Goal: Information Seeking & Learning: Learn about a topic

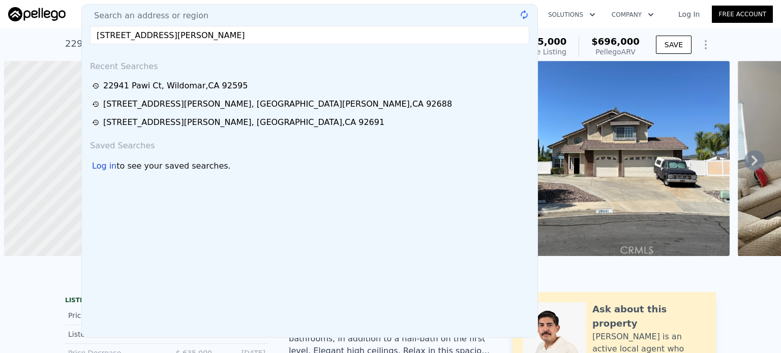
scroll to position [0, 4]
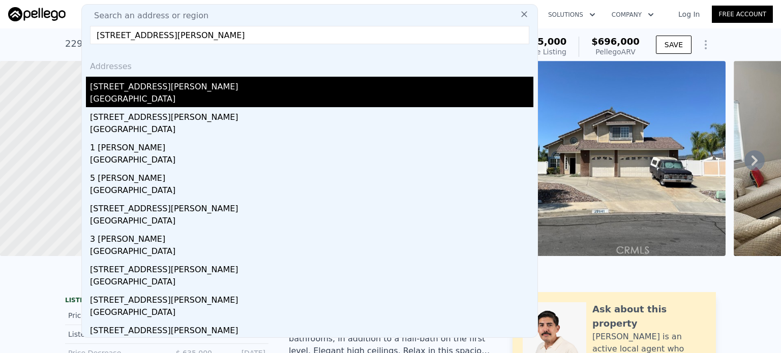
type input "[STREET_ADDRESS][PERSON_NAME]"
click at [146, 91] on div "[STREET_ADDRESS][PERSON_NAME]" at bounding box center [311, 85] width 443 height 16
type input "2"
type input "3"
type input "1275"
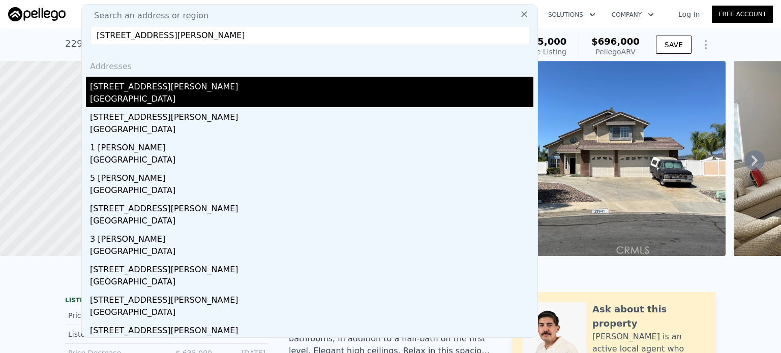
type input "1810"
type input "131765"
type input "$ 1,110,000"
type input "6"
type input "-$ 26,937"
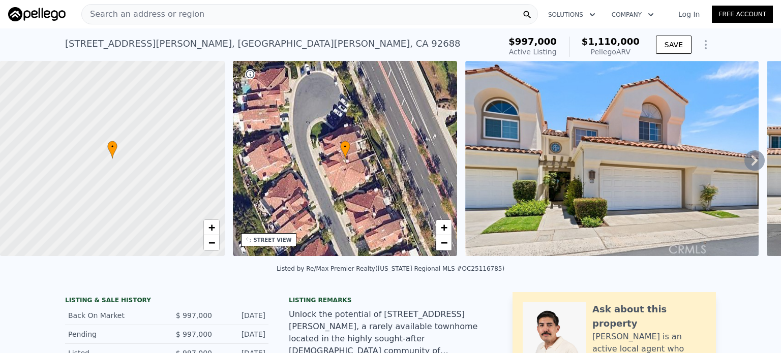
click at [371, 13] on div "Search an address or region" at bounding box center [309, 14] width 457 height 20
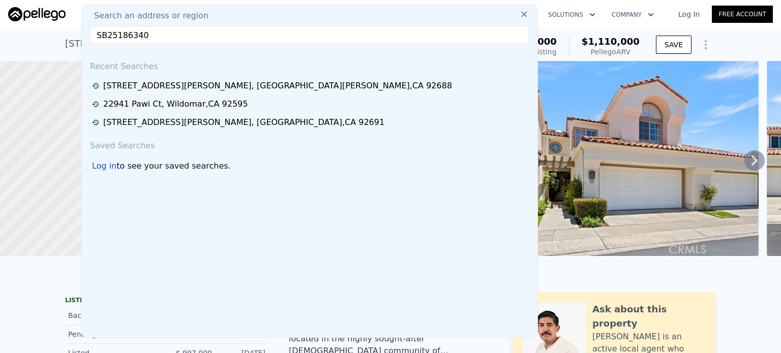
drag, startPoint x: 274, startPoint y: 36, endPoint x: 98, endPoint y: 38, distance: 175.9
click at [98, 38] on input "SB25186340" at bounding box center [309, 35] width 439 height 18
paste input "[STREET_ADDRESS][PERSON_NAME]"
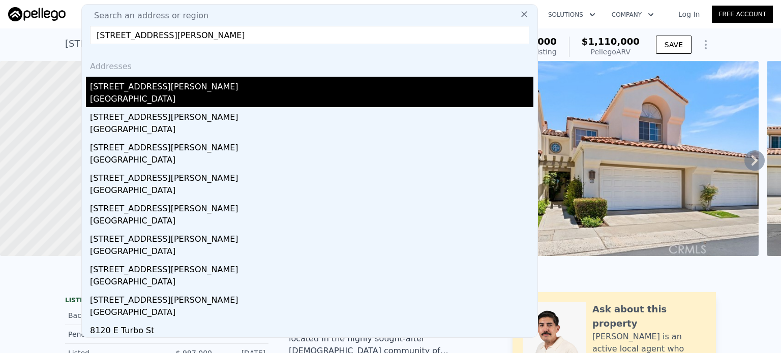
type input "[STREET_ADDRESS][PERSON_NAME]"
click at [146, 85] on div "[STREET_ADDRESS][PERSON_NAME]" at bounding box center [311, 85] width 443 height 16
type input "4"
type input "1"
type input "2"
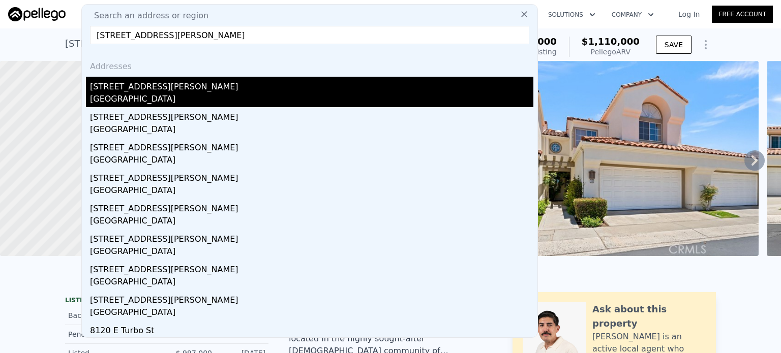
type input "816"
type input "1447"
type input "3759"
type input "7674"
type input "$ 929,000"
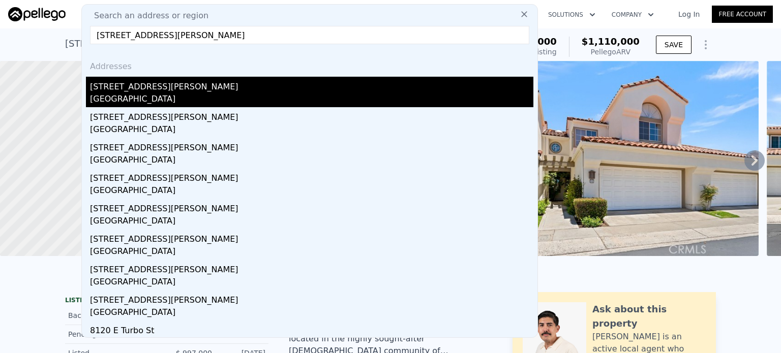
type input "$ 43,777"
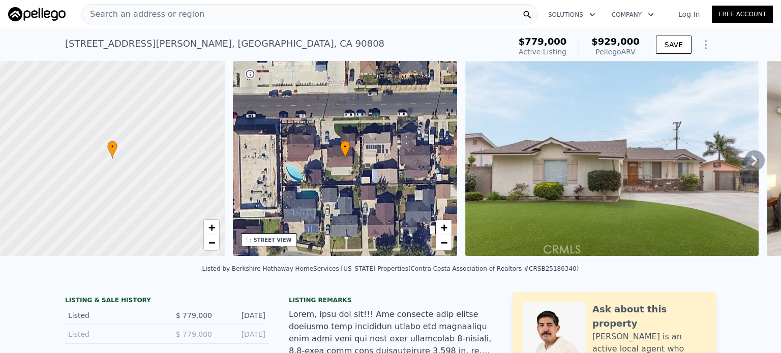
click at [283, 15] on div "Search an address or region" at bounding box center [309, 14] width 457 height 20
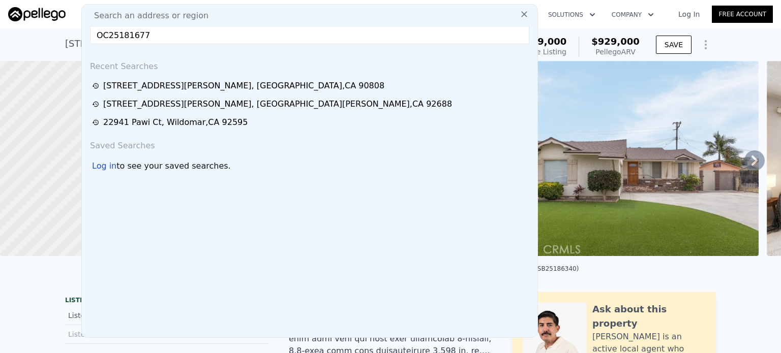
drag, startPoint x: 149, startPoint y: 36, endPoint x: 73, endPoint y: 41, distance: 76.9
paste input "[STREET_ADDRESS][PERSON_NAME]"
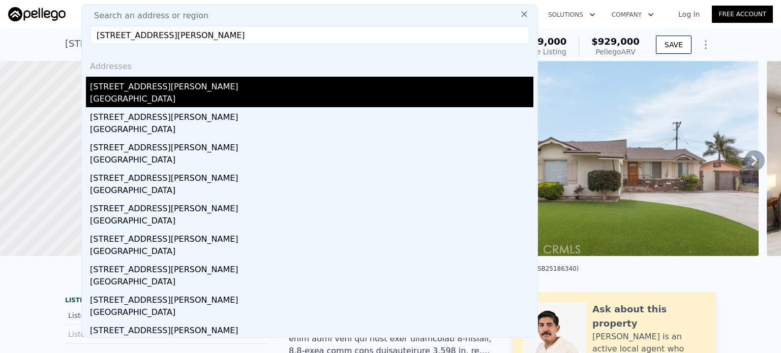
type input "[STREET_ADDRESS][PERSON_NAME]"
click at [114, 93] on div "[GEOGRAPHIC_DATA]" at bounding box center [311, 100] width 443 height 14
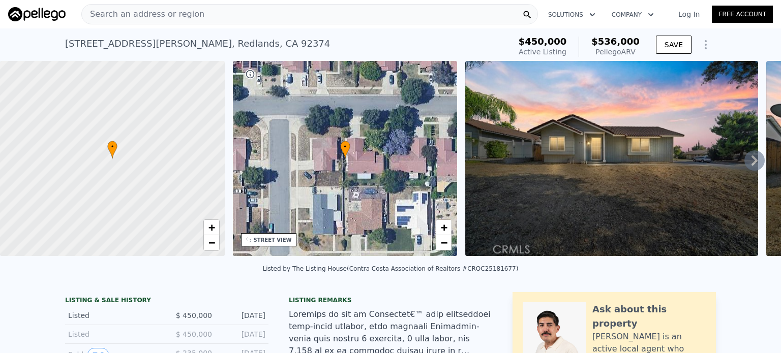
click at [356, 13] on div "Search an address or region" at bounding box center [309, 14] width 457 height 20
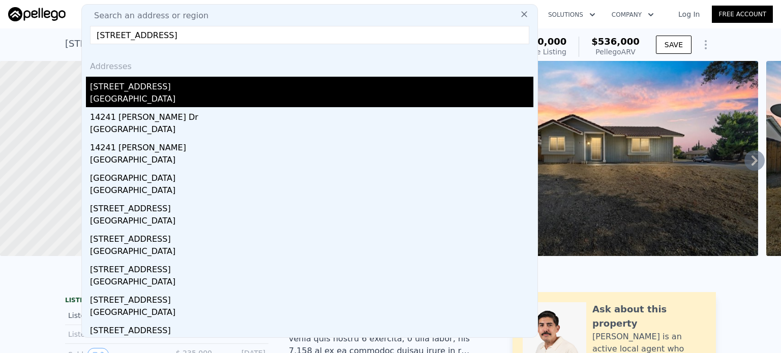
type input "[STREET_ADDRESS]"
click at [109, 92] on div "[STREET_ADDRESS]" at bounding box center [311, 85] width 443 height 16
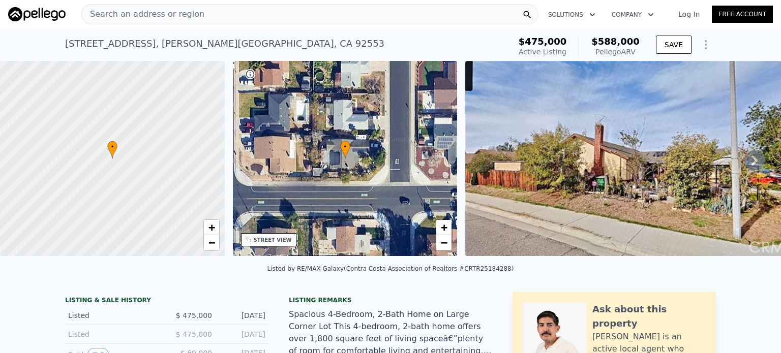
click at [315, 14] on div "Search an address or region" at bounding box center [309, 14] width 457 height 20
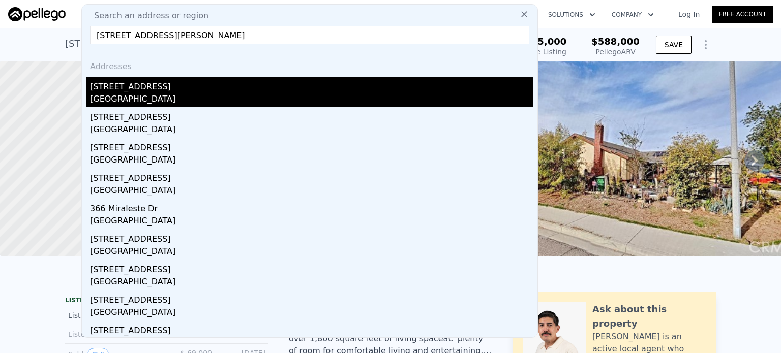
type input "[STREET_ADDRESS][PERSON_NAME]"
click at [143, 92] on div "[STREET_ADDRESS]" at bounding box center [311, 85] width 443 height 16
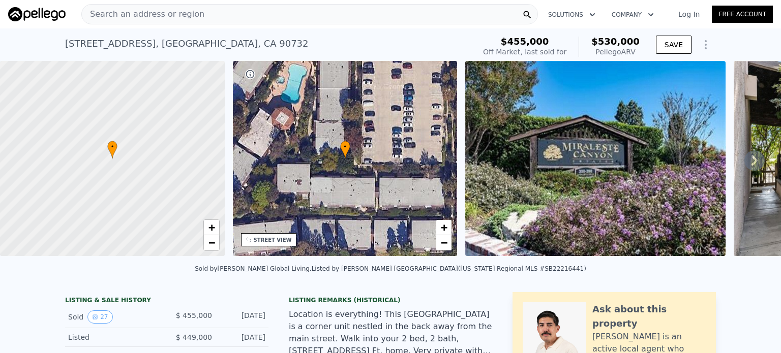
click at [323, 17] on div "Search an address or region" at bounding box center [309, 14] width 457 height 20
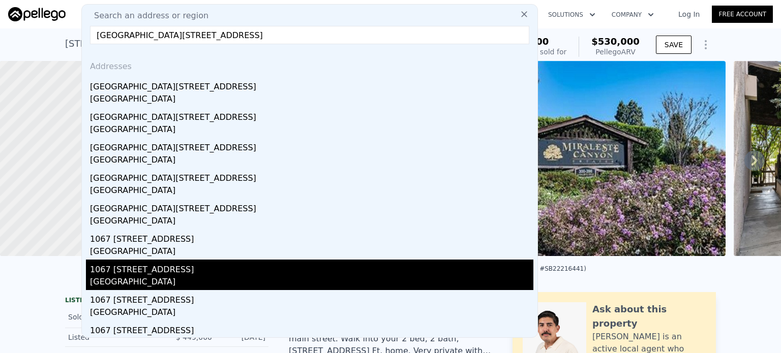
type input "[GEOGRAPHIC_DATA][STREET_ADDRESS]"
click at [137, 276] on div "1067 [STREET_ADDRESS]" at bounding box center [311, 268] width 443 height 16
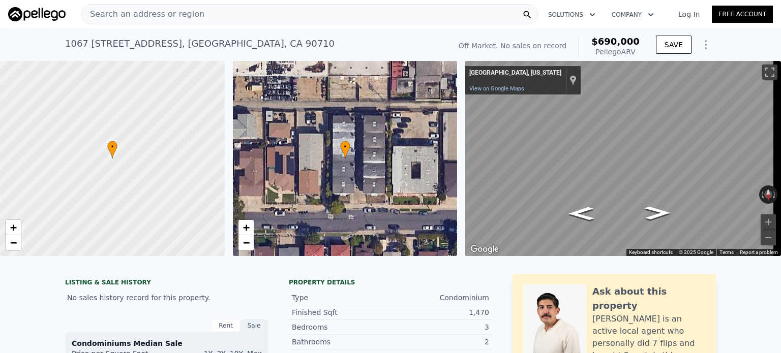
click at [333, 13] on div "Search an address or region" at bounding box center [309, 14] width 457 height 20
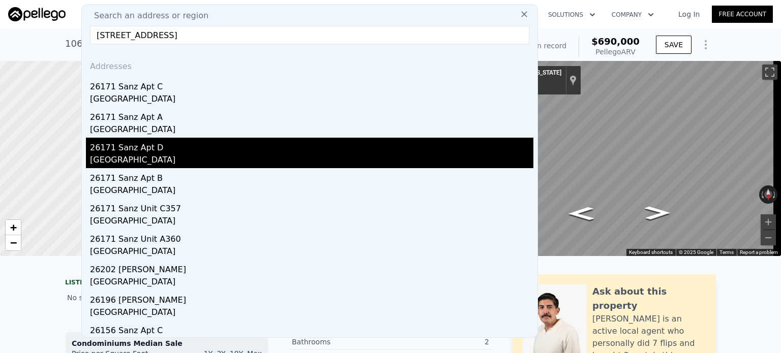
type input "[STREET_ADDRESS]"
click at [144, 152] on div "26171 Sanz Apt D" at bounding box center [311, 146] width 443 height 16
type input "1"
type input "2"
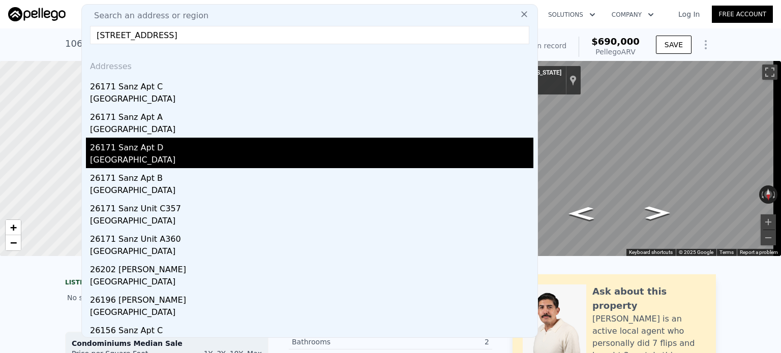
type input "604"
type input "878"
type input "0"
type input "107764"
type input "$ 476,000"
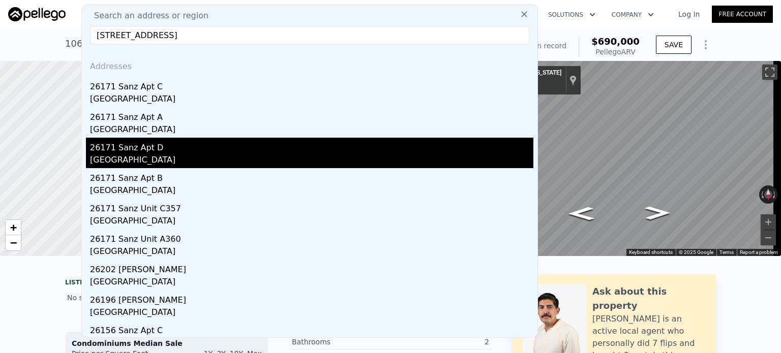
type input "4"
type input "-$ 78,400"
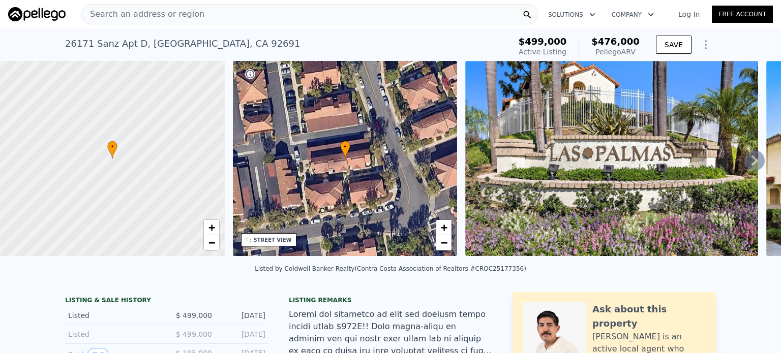
click at [352, 13] on div "Search an address or region" at bounding box center [309, 14] width 457 height 20
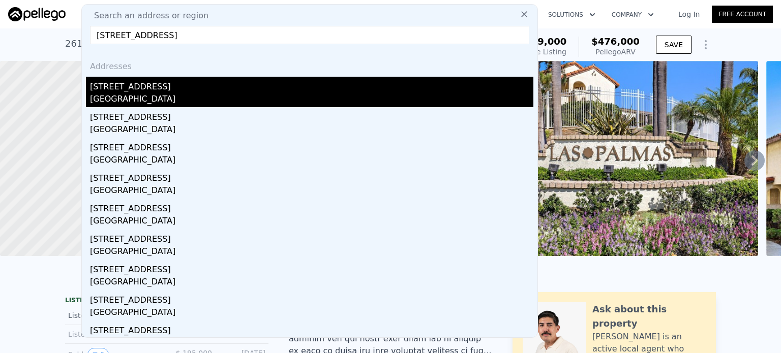
type input "[STREET_ADDRESS]"
click at [175, 89] on div "[STREET_ADDRESS]" at bounding box center [311, 85] width 443 height 16
type input "3"
type input "2"
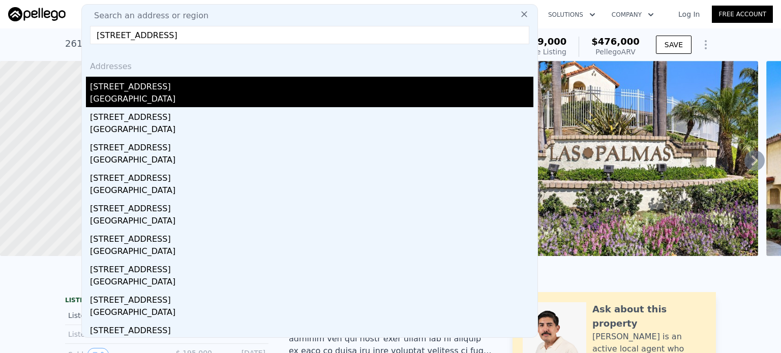
type input "3"
type input "1233"
type input "1463"
type input "5000.688"
type input "92005"
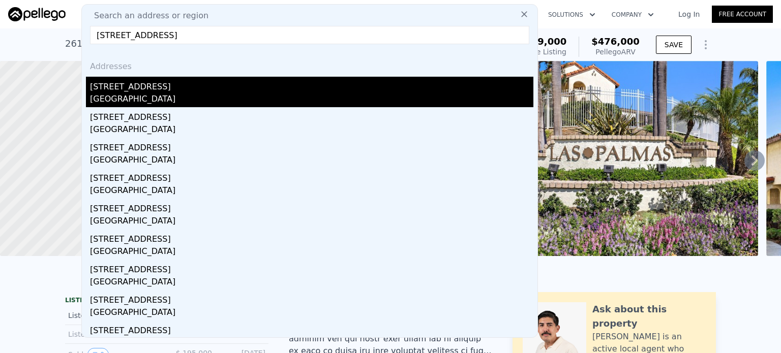
type input "$ 638,000"
type input "5"
type input "$ 42,697"
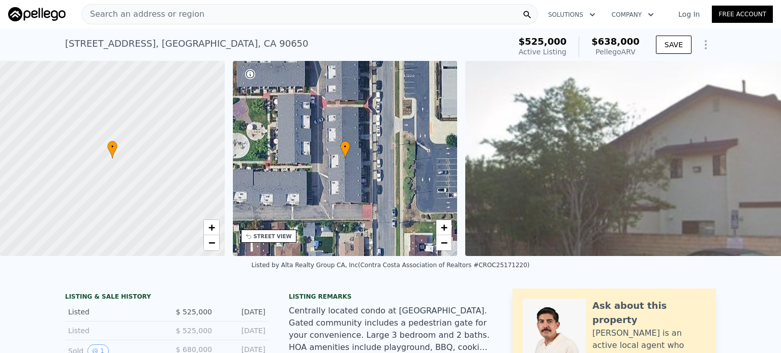
click at [390, 10] on div "Search an address or region" at bounding box center [309, 14] width 457 height 20
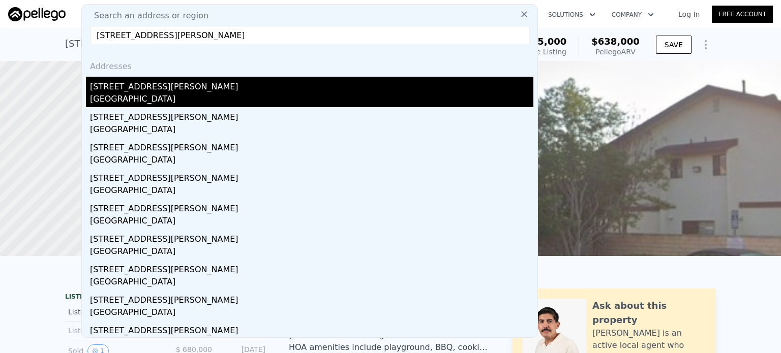
type input "[STREET_ADDRESS][PERSON_NAME]"
click at [189, 85] on div "[STREET_ADDRESS][PERSON_NAME]" at bounding box center [311, 85] width 443 height 16
type input "4"
type input "1"
type input "2"
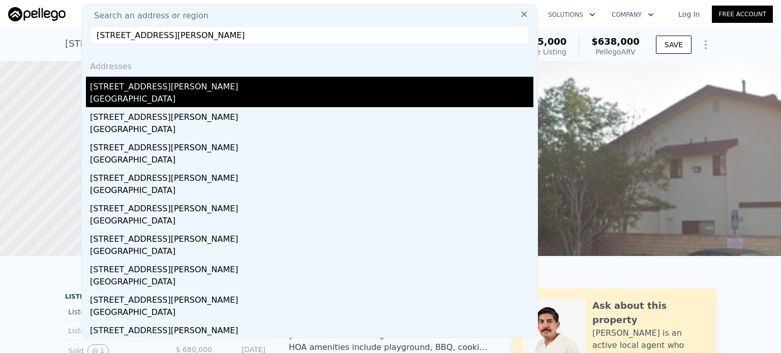
type input "960"
type input "1328"
type input "6000"
type input "10208"
type input "$ 536,000"
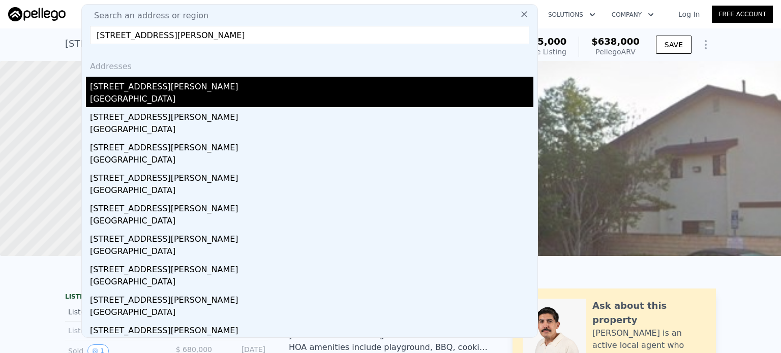
type input "4"
type input "$ 31,004"
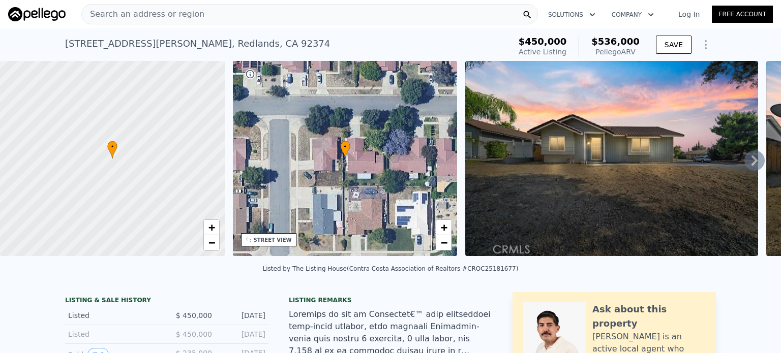
click at [293, 17] on div "Search an address or region" at bounding box center [309, 14] width 457 height 20
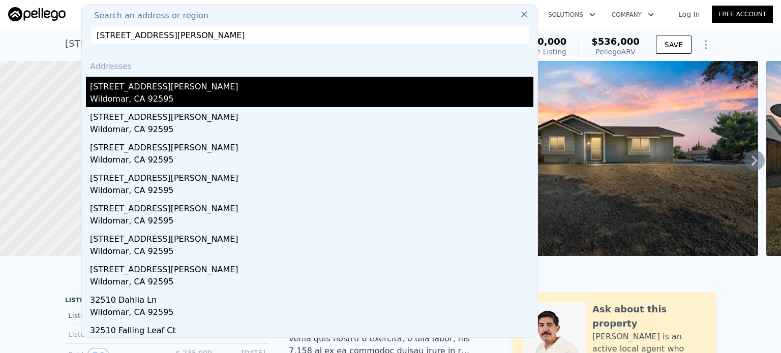
type input "[STREET_ADDRESS][PERSON_NAME]"
click at [196, 87] on div "[STREET_ADDRESS][PERSON_NAME]" at bounding box center [311, 85] width 443 height 16
type input "2"
type input "1440"
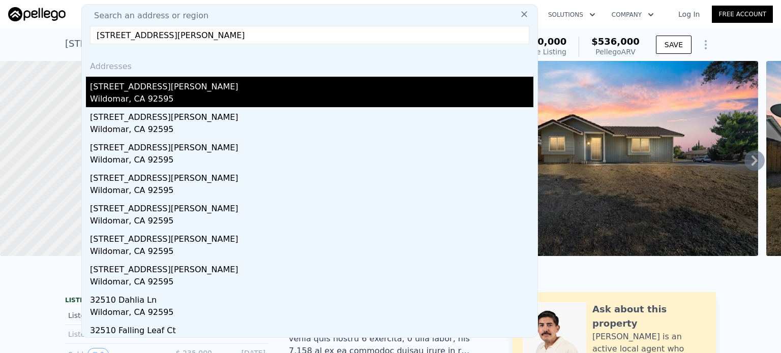
type input "2150"
type input "9583"
type input "55321"
type input "$ 592,000"
type input "$ 9,251"
